Goal: Find specific page/section: Find specific page/section

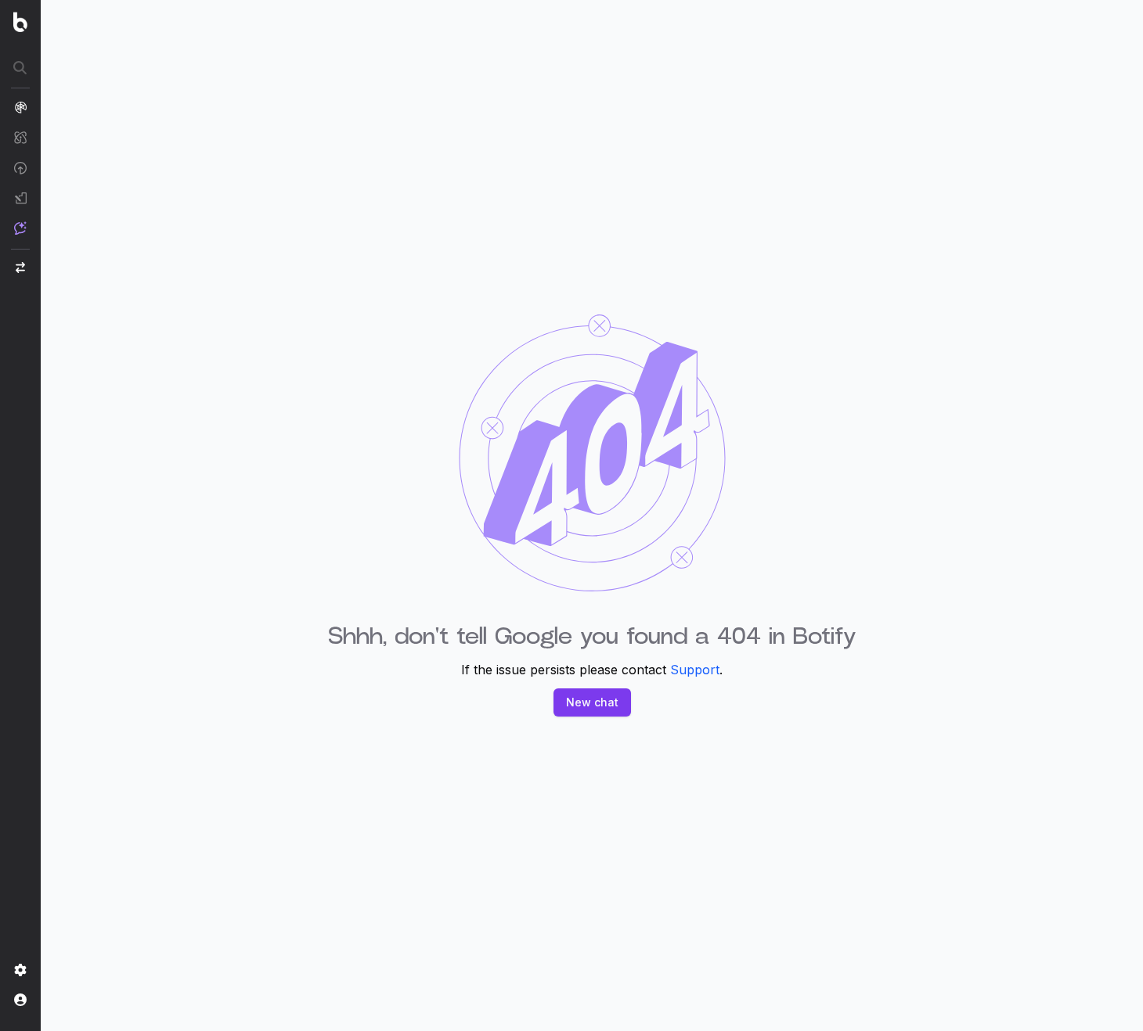
click at [799, 483] on div "Shhh, don't tell Google you found a 404 in Botify If the issue persists please …" at bounding box center [592, 515] width 1102 height 1031
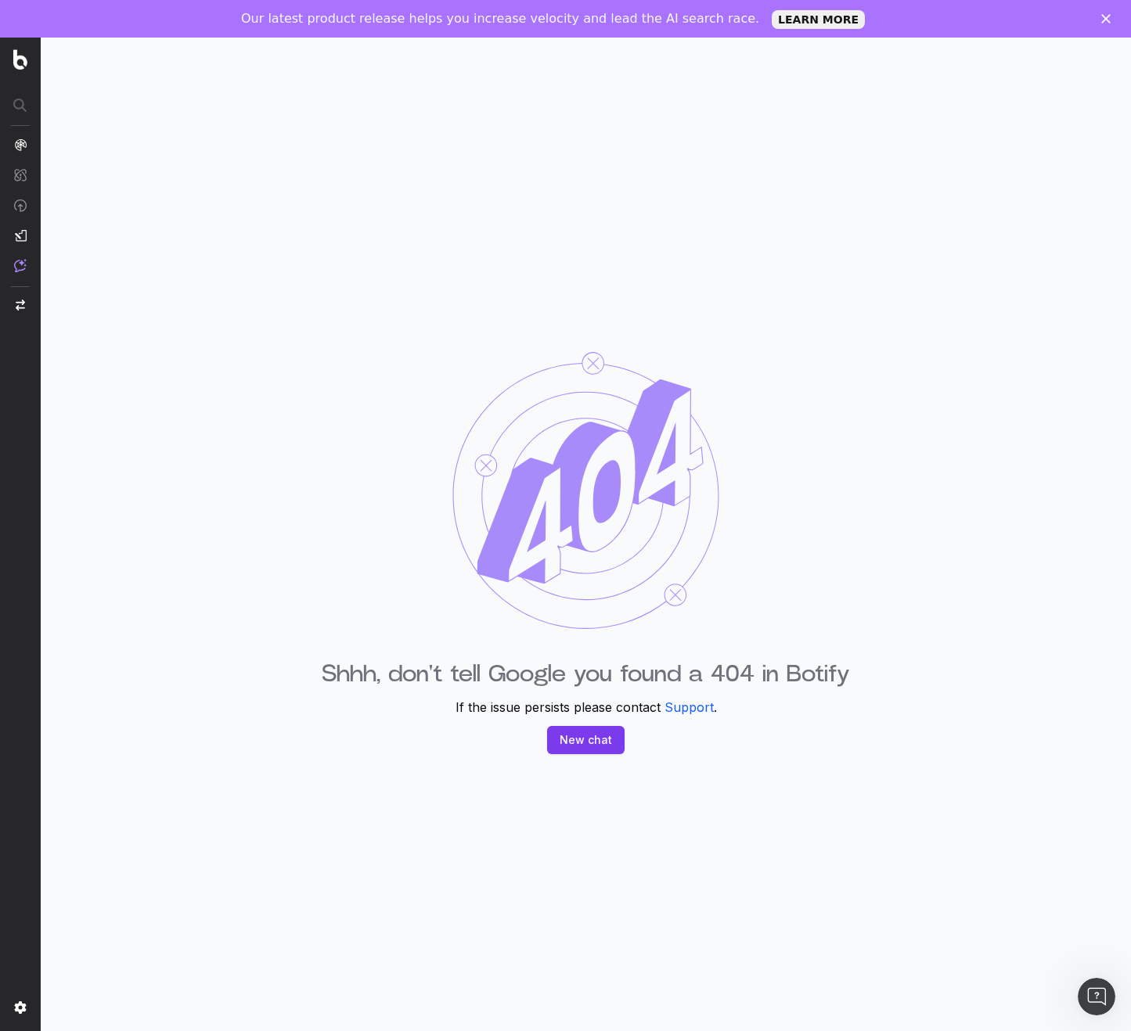
click at [607, 278] on div "Shhh, don't tell Google you found a 404 in Botify If the issue persists please …" at bounding box center [586, 553] width 1090 height 1031
click at [909, 161] on div "Shhh, don't tell Google you found a 404 in Botify If the issue persists please …" at bounding box center [586, 553] width 1090 height 1031
